Goal: Share content: Share content

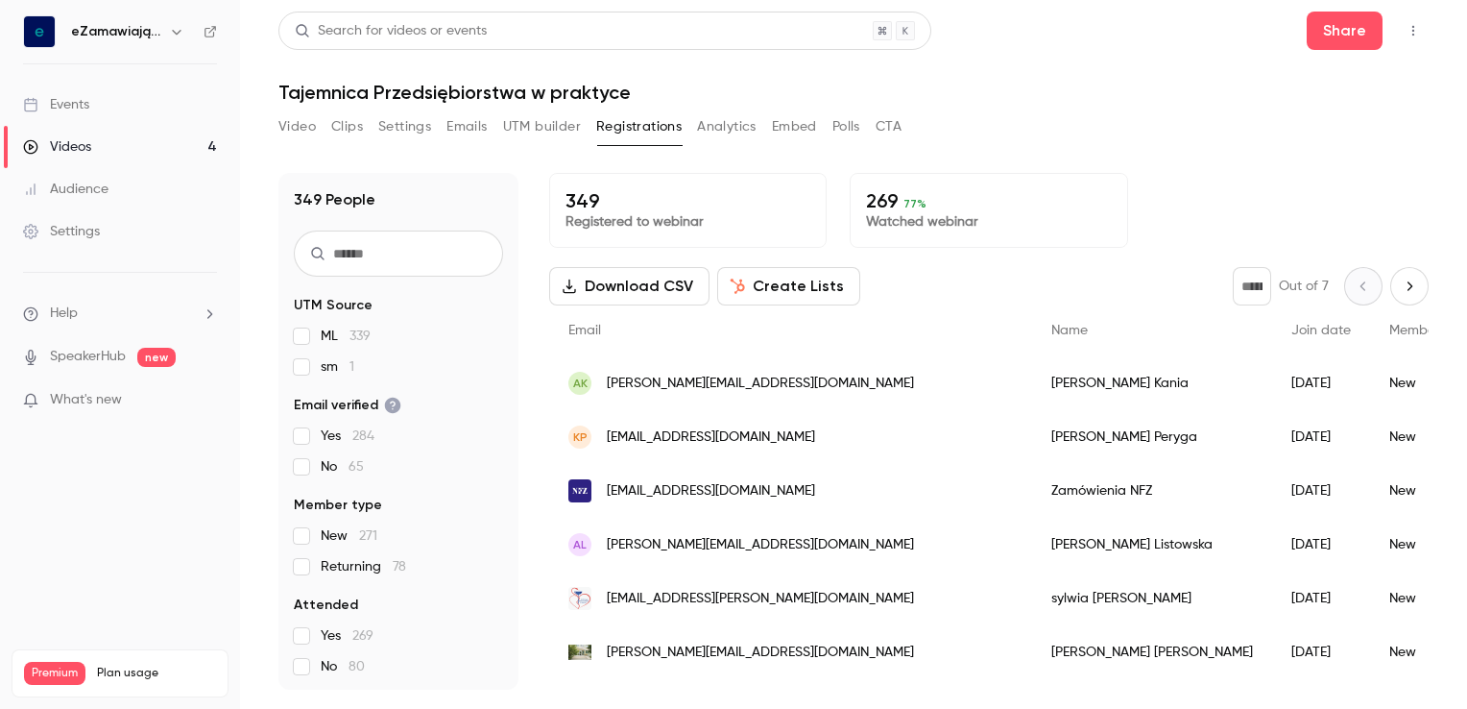
click at [54, 151] on div "Videos" at bounding box center [57, 146] width 68 height 19
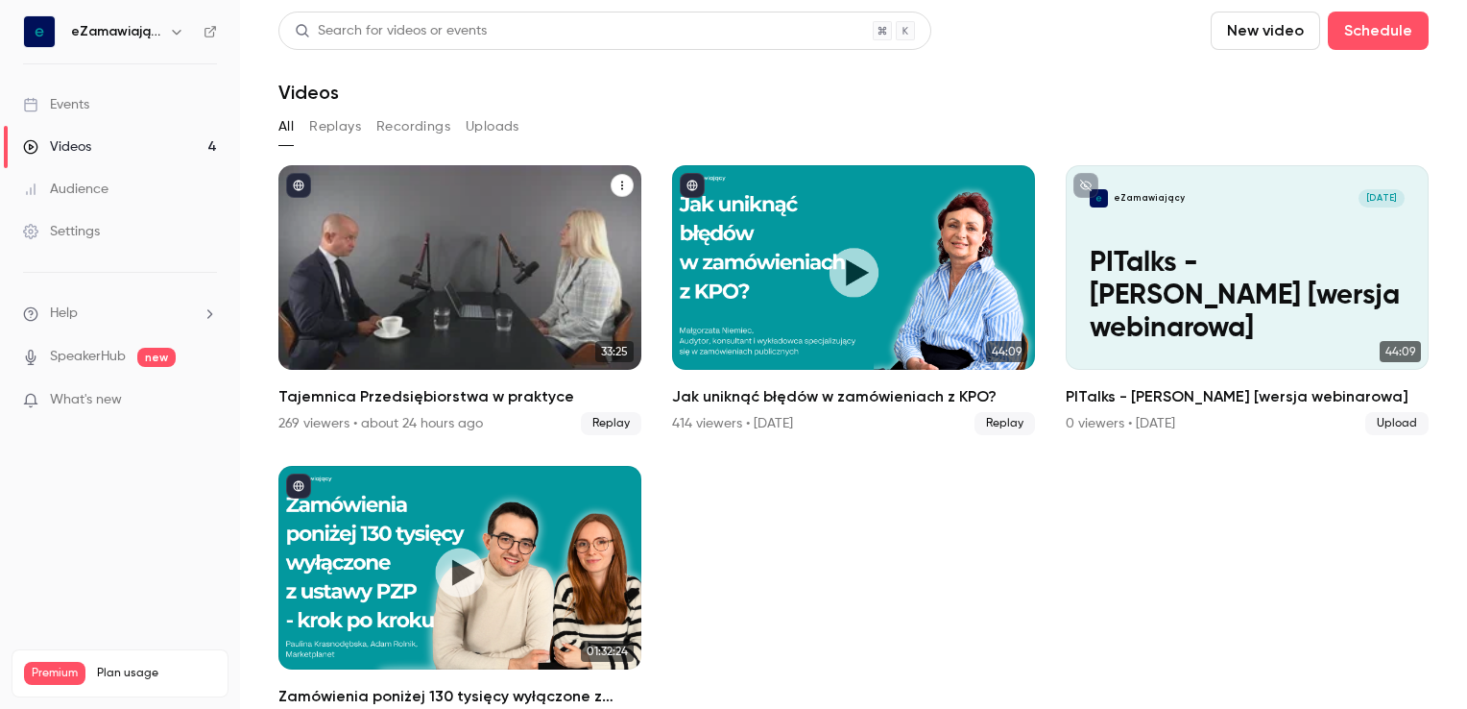
click at [447, 246] on div "Tajemnica Przedsiębiorstwa w praktyce" at bounding box center [459, 267] width 363 height 205
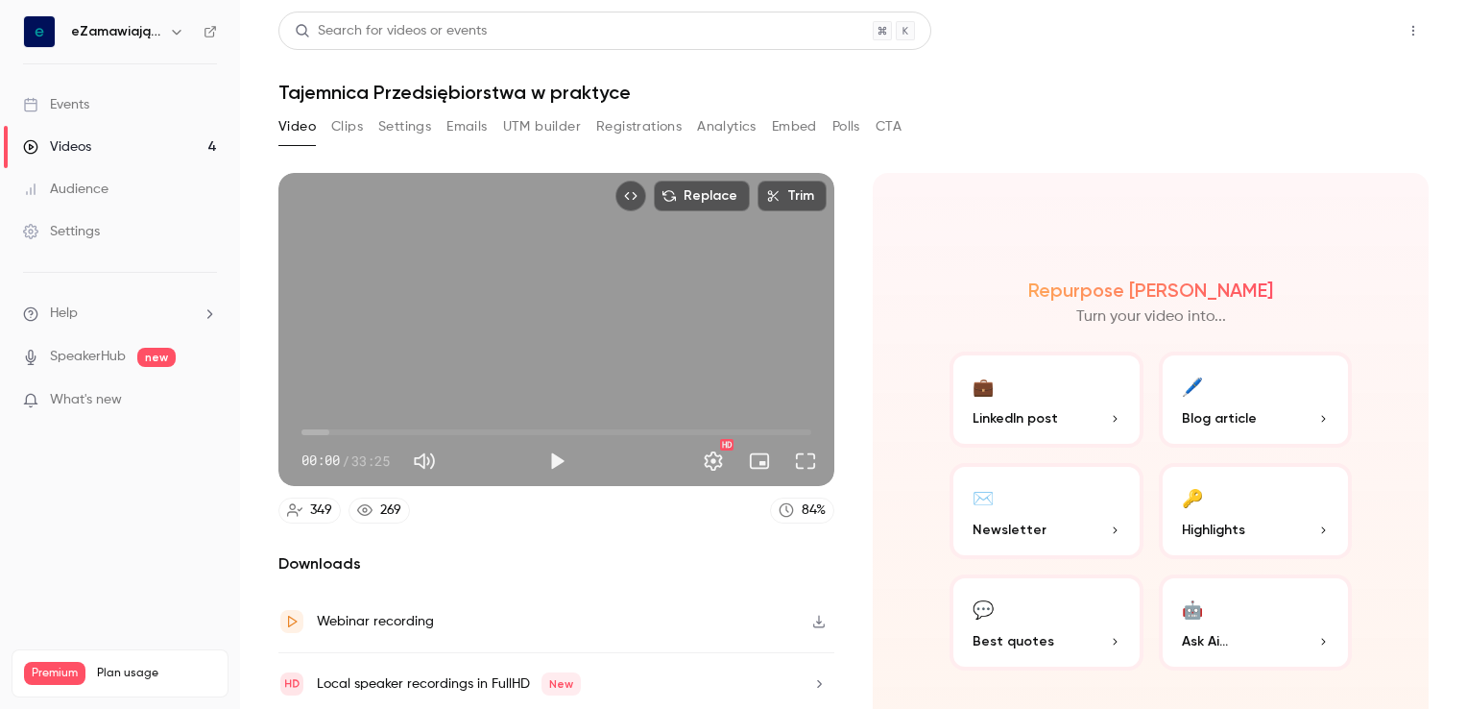
click at [1315, 23] on button "Share" at bounding box center [1345, 31] width 76 height 38
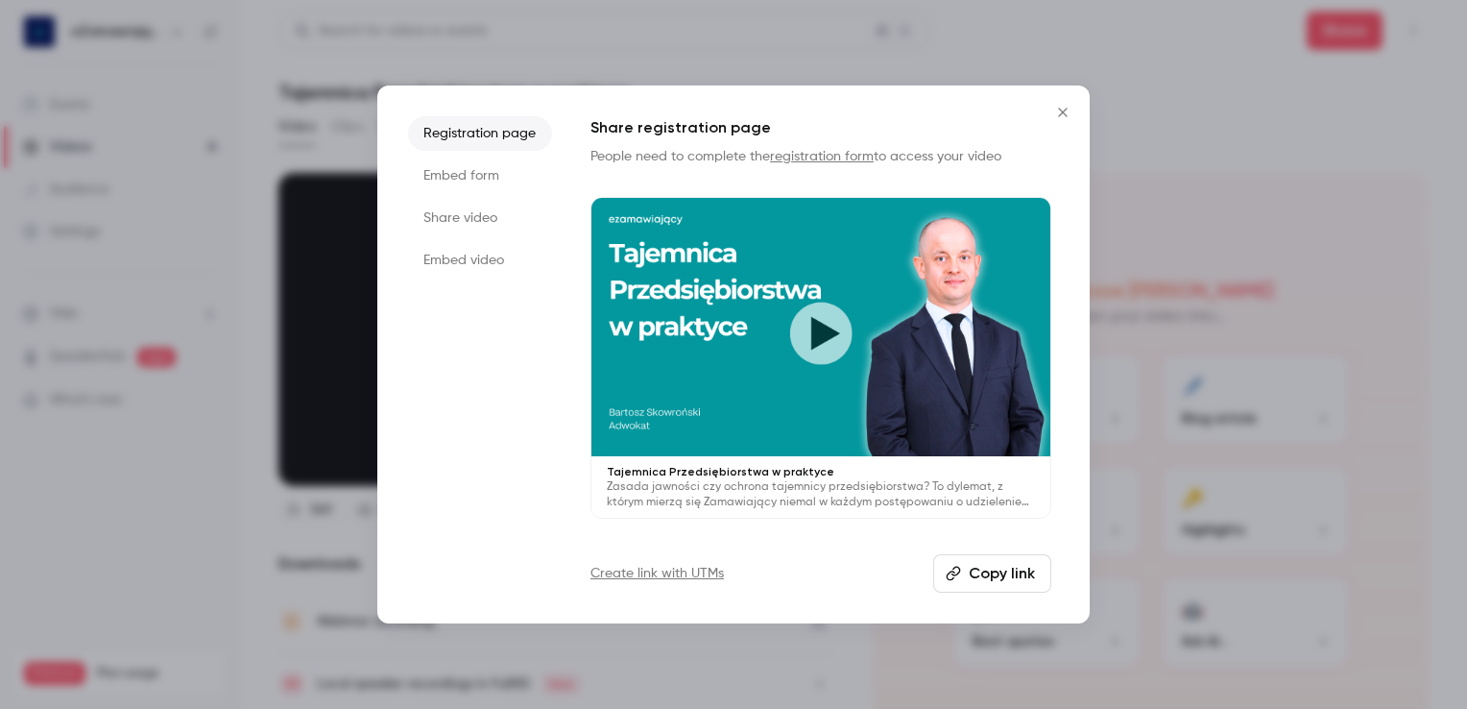
click at [1006, 578] on button "Copy link" at bounding box center [992, 573] width 118 height 38
